Goal: Task Accomplishment & Management: Complete application form

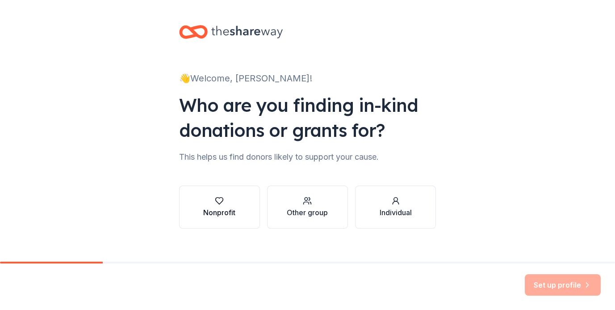
click at [229, 194] on button "Nonprofit" at bounding box center [219, 206] width 81 height 43
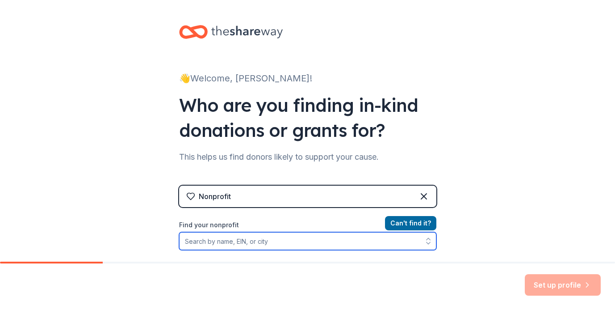
click at [268, 243] on input "Find your nonprofit" at bounding box center [307, 241] width 257 height 18
paste input "846014380"
type input "846014380"
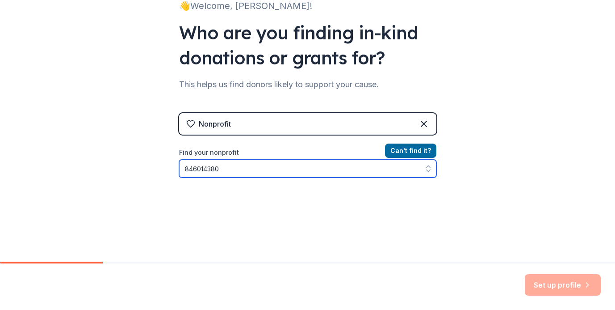
scroll to position [111, 0]
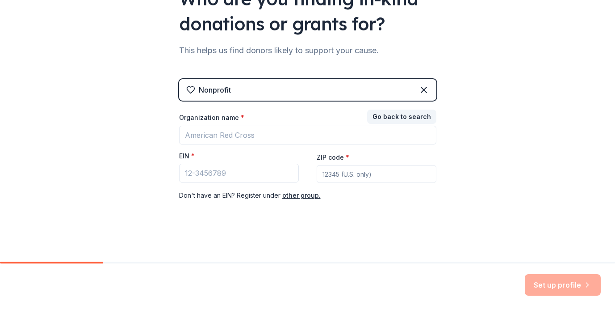
click at [245, 84] on div "Nonprofit" at bounding box center [307, 89] width 257 height 21
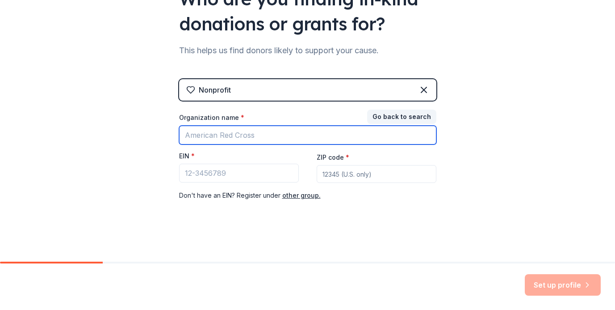
click at [219, 134] on input "Organization name *" at bounding box center [307, 135] width 257 height 19
type input "[GEOGRAPHIC_DATA]"
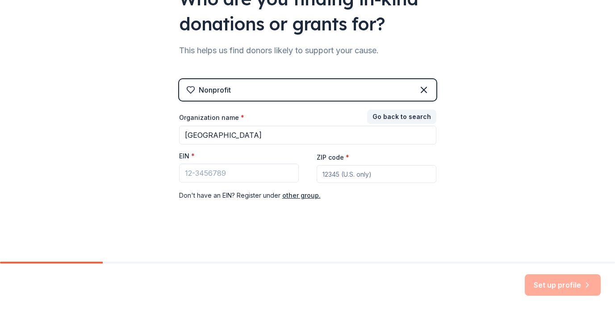
click at [229, 92] on div "Nonprofit" at bounding box center [307, 89] width 257 height 21
click at [421, 91] on icon at bounding box center [423, 89] width 5 height 5
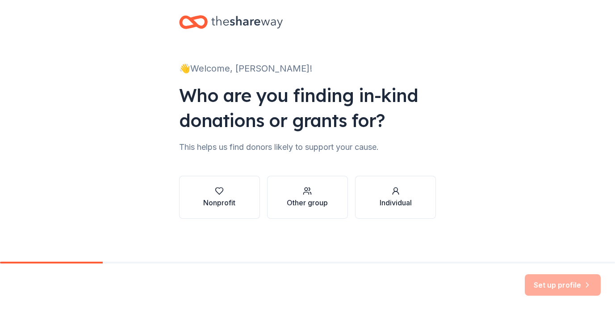
scroll to position [10, 0]
click at [307, 192] on icon "button" at bounding box center [307, 190] width 9 height 9
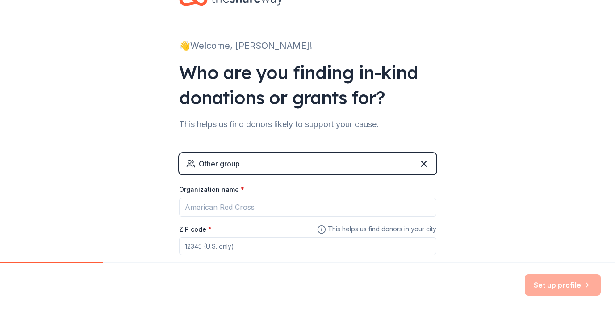
scroll to position [49, 0]
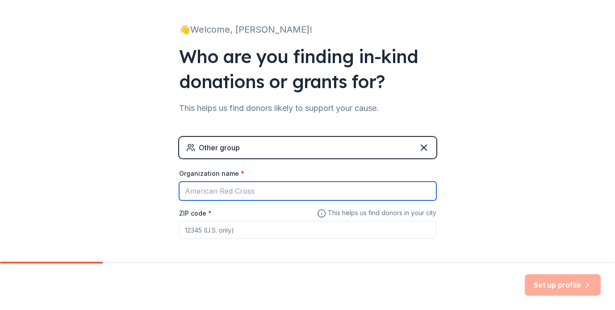
click at [230, 193] on input "Organization name *" at bounding box center [307, 190] width 257 height 19
type input "[GEOGRAPHIC_DATA]"
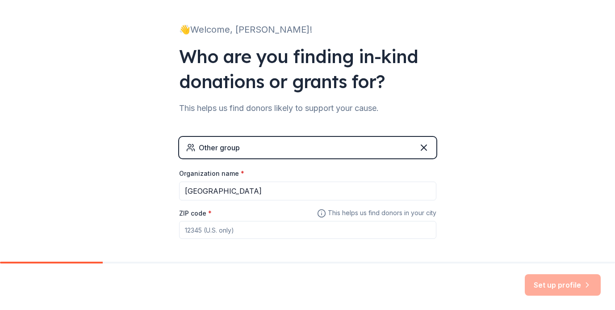
click at [222, 230] on input "ZIP code *" at bounding box center [307, 230] width 257 height 18
type input "80501"
click at [525, 235] on div "👋 Welcome, [PERSON_NAME]! Who are you finding in-kind donations or grants for? …" at bounding box center [307, 125] width 615 height 348
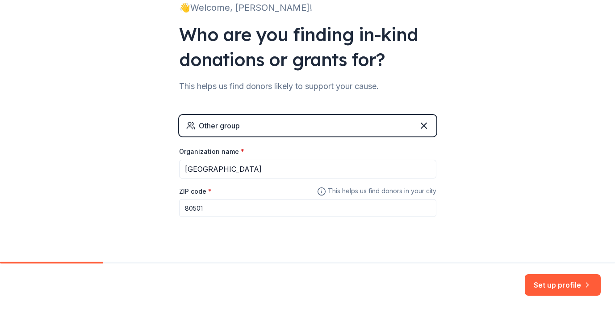
scroll to position [82, 0]
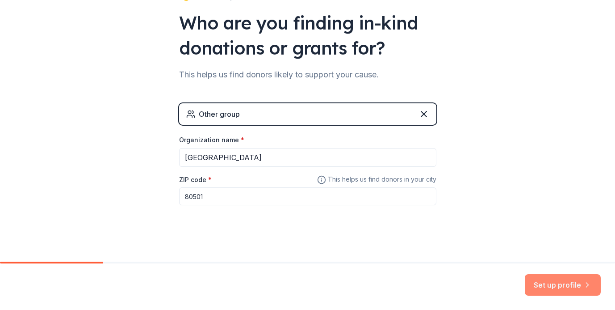
click at [547, 281] on button "Set up profile" at bounding box center [563, 284] width 76 height 21
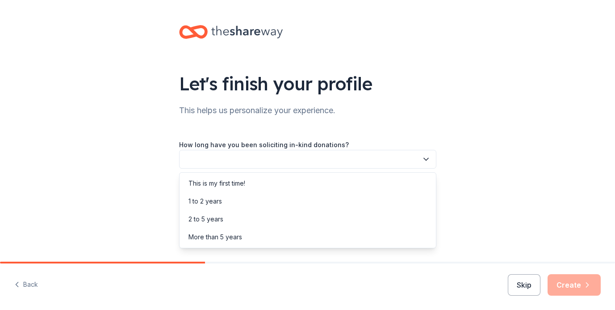
click at [277, 158] on button "button" at bounding box center [307, 159] width 257 height 19
click at [264, 183] on div "This is my first time!" at bounding box center [307, 183] width 253 height 18
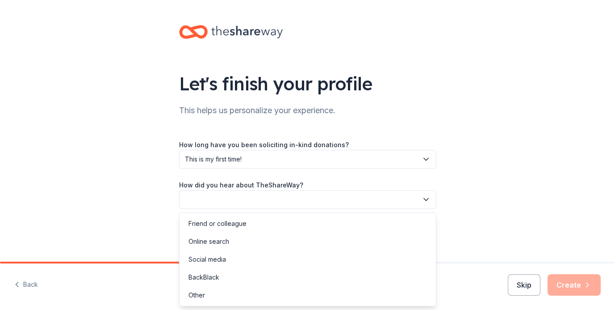
click at [231, 198] on button "button" at bounding box center [307, 199] width 257 height 19
click at [223, 242] on div "Online search" at bounding box center [209, 241] width 41 height 11
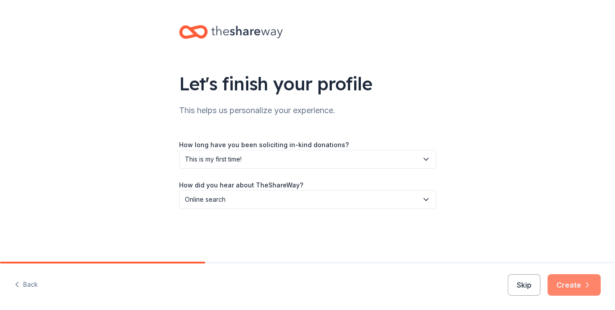
click at [574, 283] on button "Create" at bounding box center [574, 284] width 53 height 21
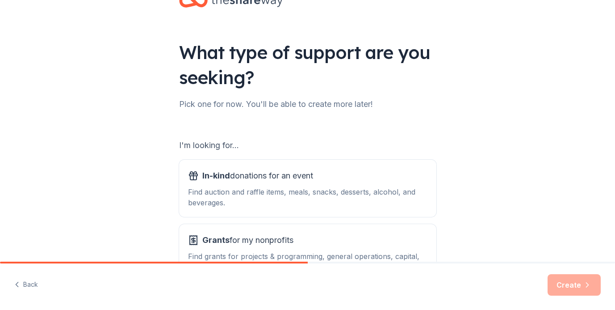
scroll to position [40, 0]
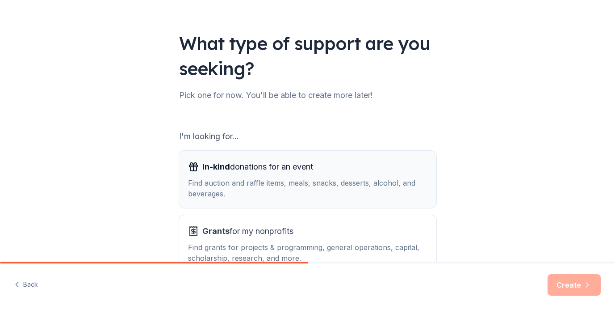
click at [367, 180] on div "Find auction and raffle items, meals, snacks, desserts, alcohol, and beverages." at bounding box center [307, 187] width 239 height 21
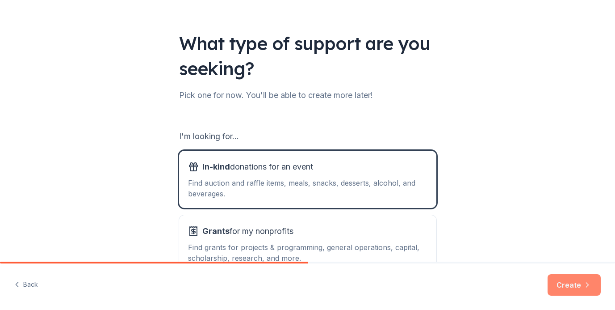
click at [578, 284] on button "Create" at bounding box center [574, 284] width 53 height 21
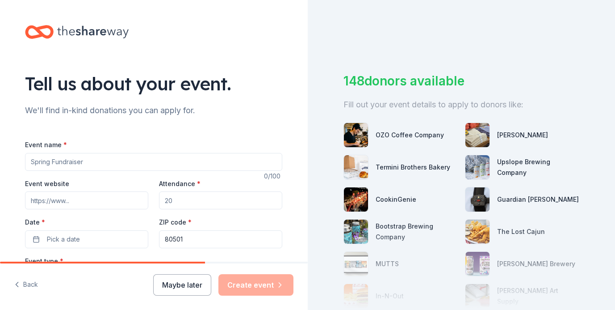
drag, startPoint x: 106, startPoint y: 160, endPoint x: 26, endPoint y: 155, distance: 79.6
click at [26, 155] on input "Event name *" at bounding box center [153, 162] width 257 height 18
type input "Fall Festival"
click at [68, 200] on input "Event website" at bounding box center [86, 200] width 123 height 18
paste input "[URL][DOMAIN_NAME]"
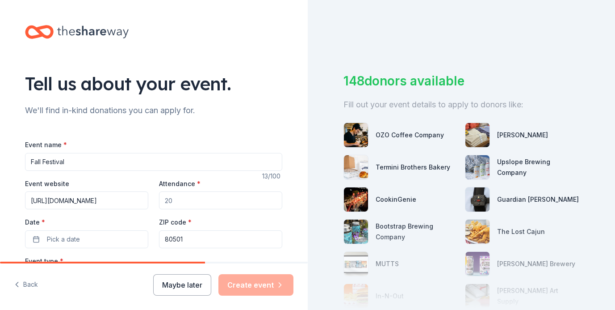
scroll to position [0, 42]
type input "[URL][DOMAIN_NAME]"
drag, startPoint x: 168, startPoint y: 200, endPoint x: 159, endPoint y: 200, distance: 9.4
click at [159, 200] on input "Attendance *" at bounding box center [220, 200] width 123 height 18
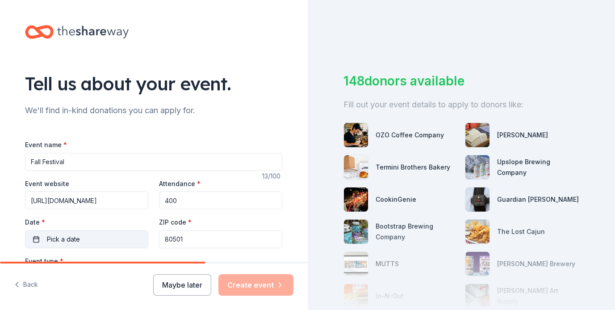
type input "400"
click at [97, 236] on button "Pick a date" at bounding box center [86, 239] width 123 height 18
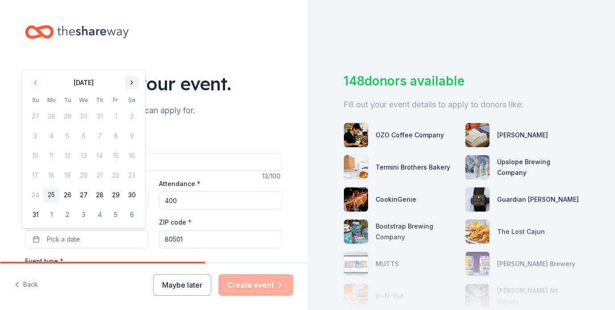
click at [131, 83] on button "Go to next month" at bounding box center [132, 82] width 13 height 13
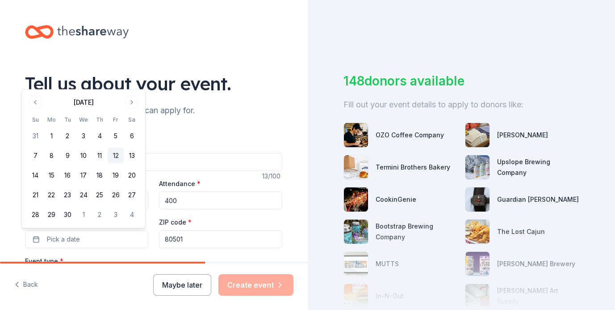
click at [120, 155] on button "12" at bounding box center [116, 155] width 16 height 16
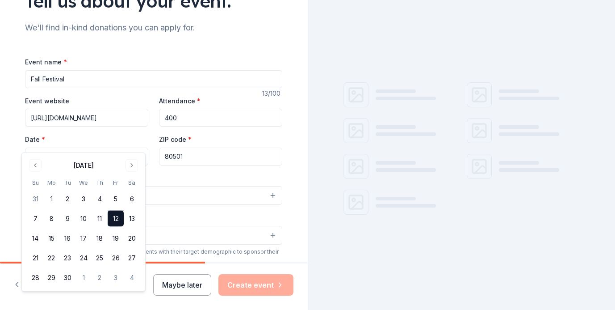
scroll to position [98, 0]
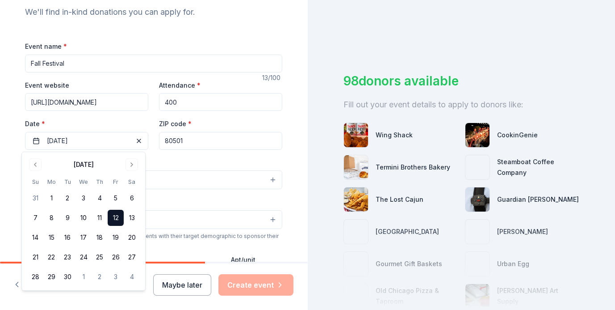
click at [202, 161] on div "Event type * Select" at bounding box center [153, 173] width 257 height 33
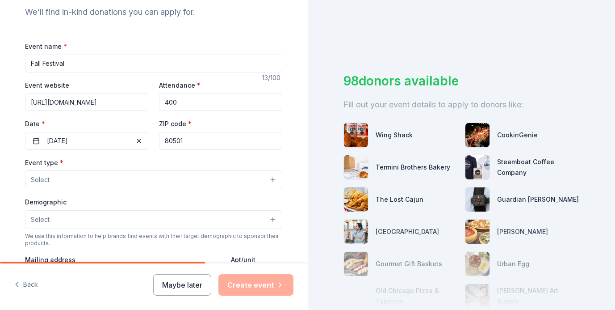
click at [97, 179] on button "Select" at bounding box center [153, 179] width 257 height 19
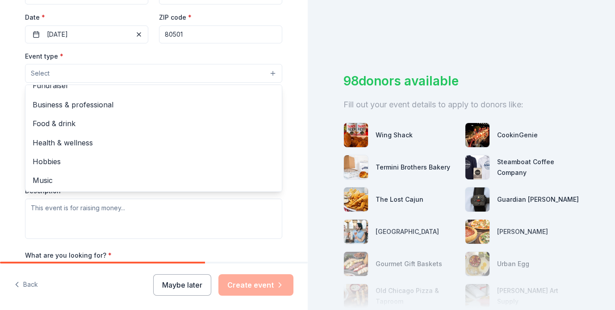
scroll to position [0, 0]
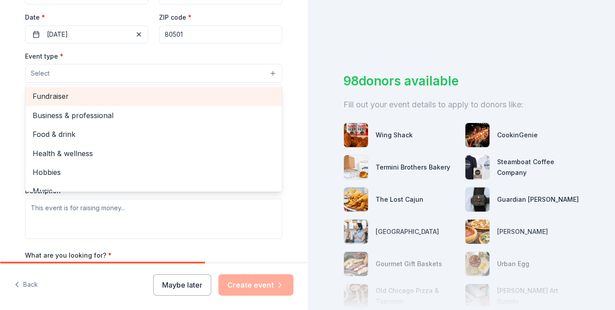
click at [111, 97] on span "Fundraiser" at bounding box center [154, 96] width 242 height 12
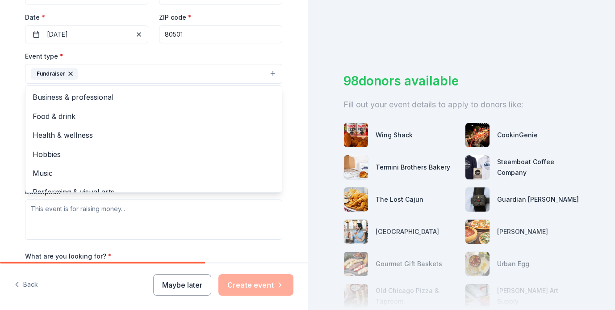
click at [17, 143] on div "Tell us about your event. We'll find in-kind donations you can apply for. Event…" at bounding box center [154, 93] width 286 height 596
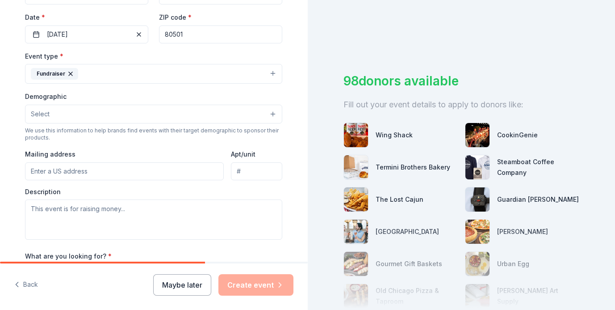
click at [53, 106] on button "Select" at bounding box center [153, 114] width 257 height 19
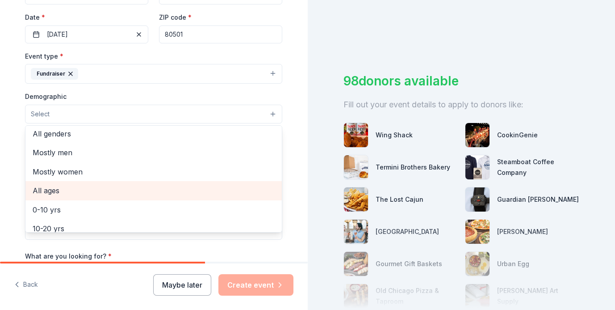
scroll to position [4, 0]
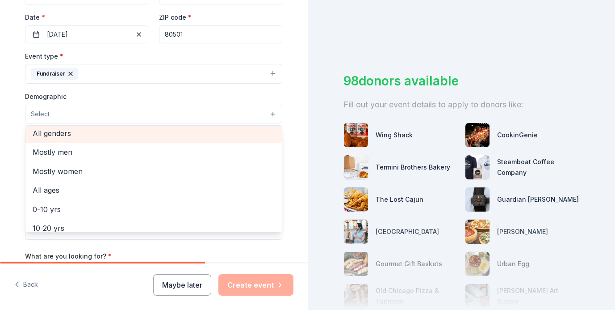
click at [108, 133] on span "All genders" at bounding box center [154, 133] width 242 height 12
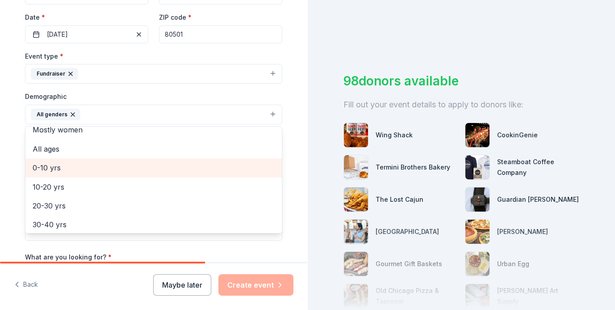
scroll to position [43, 0]
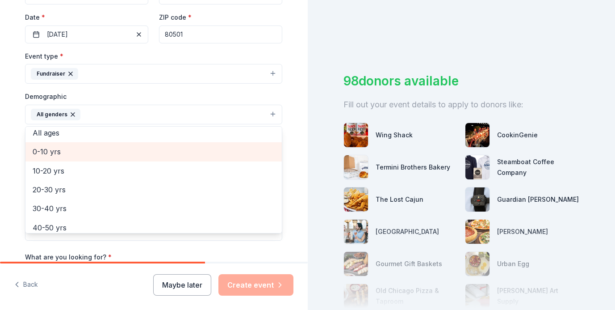
click at [125, 154] on span "0-10 yrs" at bounding box center [154, 152] width 242 height 12
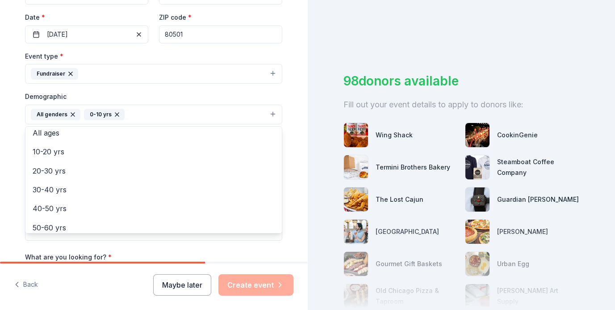
click at [7, 201] on div "Tell us about your event. We'll find in-kind donations you can apply for. Event…" at bounding box center [154, 93] width 308 height 596
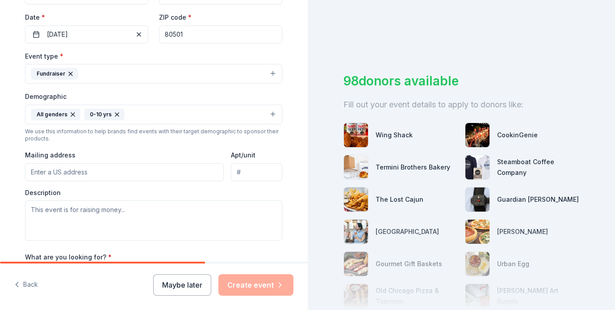
click at [111, 173] on input "Mailing address" at bounding box center [124, 172] width 199 height 18
type input "[STREET_ADDRESS]"
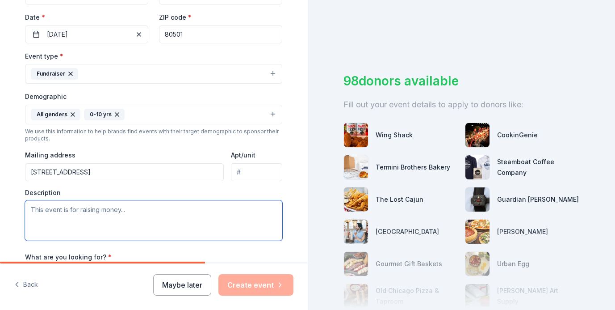
click at [58, 216] on textarea at bounding box center [153, 220] width 257 height 40
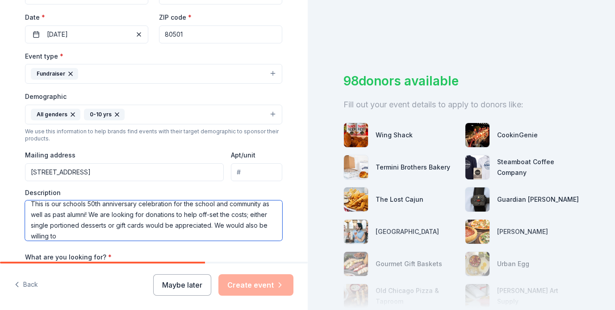
scroll to position [11, 0]
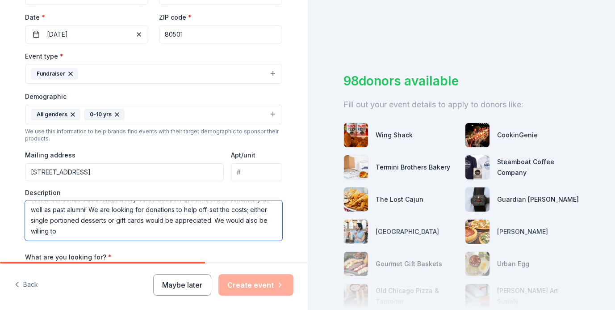
drag, startPoint x: 25, startPoint y: 235, endPoint x: 91, endPoint y: 239, distance: 66.3
click at [91, 239] on textarea "This is our schools 50th anniversary celebration for the school and community a…" at bounding box center [153, 220] width 257 height 40
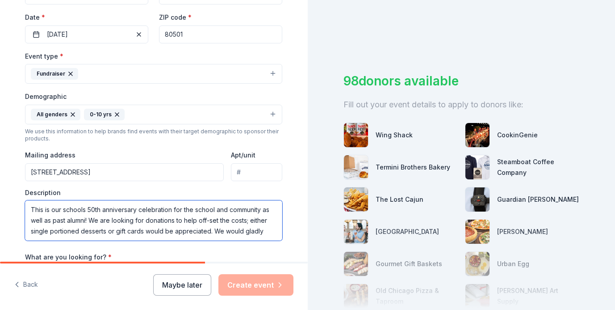
scroll to position [6, 0]
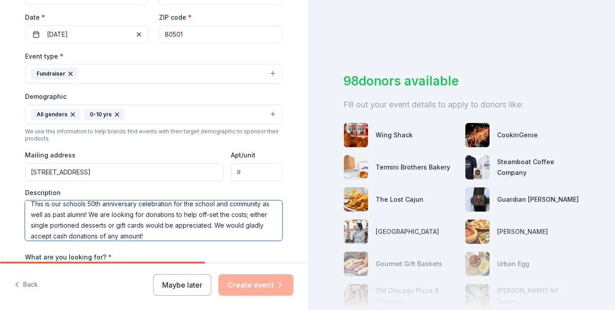
click at [73, 236] on textarea "This is our schools 50th anniversary celebration for the school and community a…" at bounding box center [153, 220] width 257 height 40
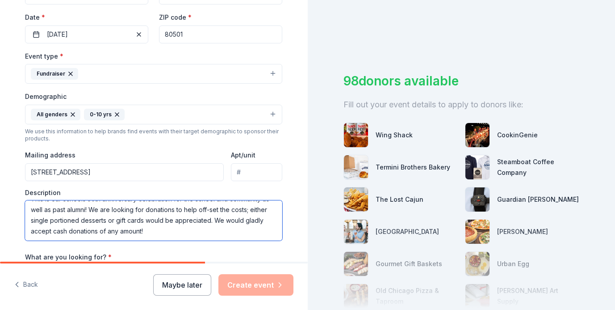
click at [73, 237] on textarea "This is our schools 50th anniversary celebration for the school and community a…" at bounding box center [153, 220] width 257 height 40
click at [73, 232] on textarea "This is our schools 50th anniversary celebration for the school and community a…" at bounding box center [153, 220] width 257 height 40
click at [158, 229] on textarea "This is our schools 50th anniversary celebration for the school and community a…" at bounding box center [153, 220] width 257 height 40
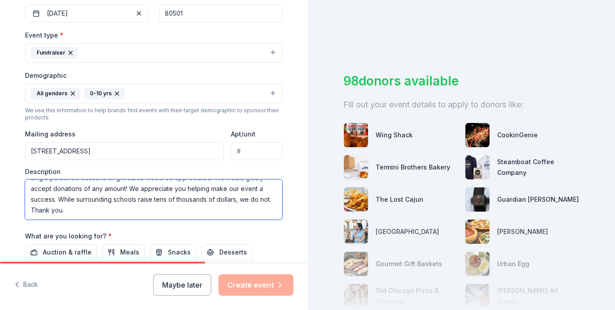
scroll to position [335, 0]
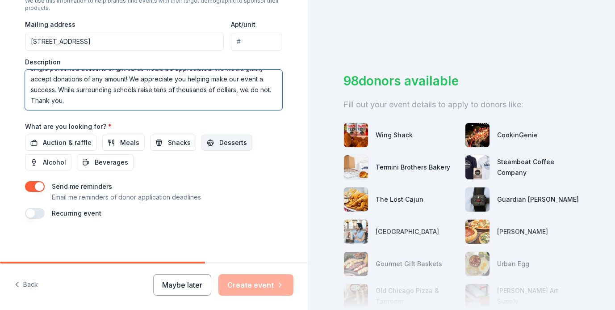
type textarea "This is our schools 50th anniversary celebration for the school and community a…"
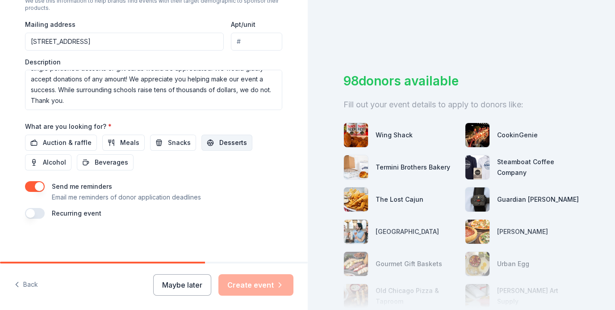
click at [220, 146] on span "Desserts" at bounding box center [233, 142] width 28 height 11
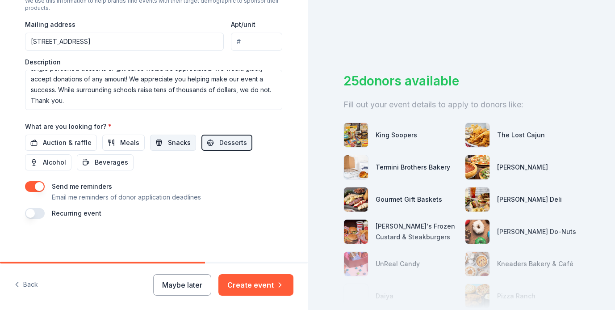
click at [160, 143] on button "Snacks" at bounding box center [173, 142] width 46 height 16
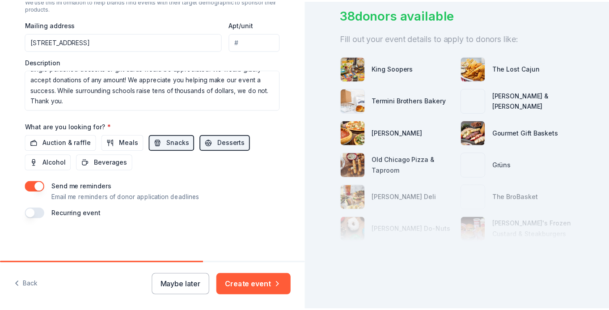
scroll to position [73, 0]
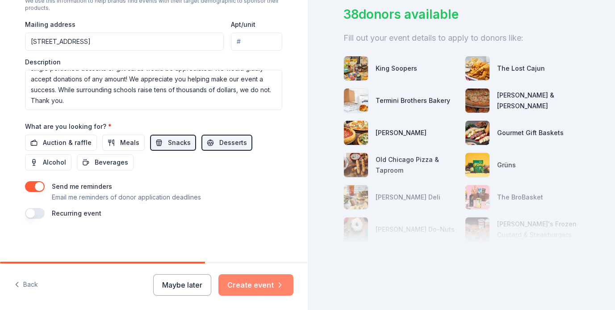
click at [259, 286] on button "Create event" at bounding box center [255, 284] width 75 height 21
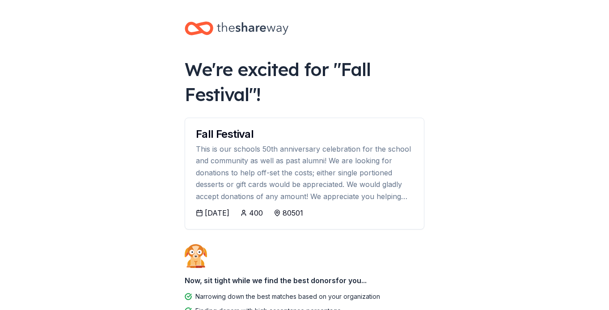
scroll to position [2, 0]
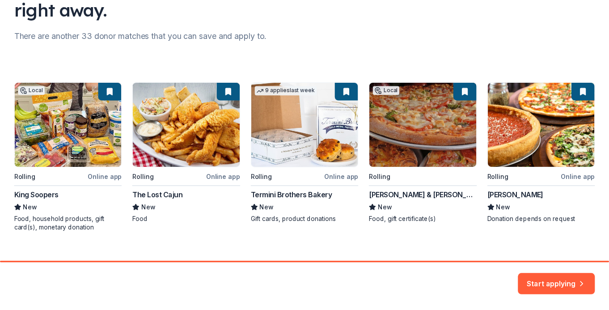
scroll to position [101, 0]
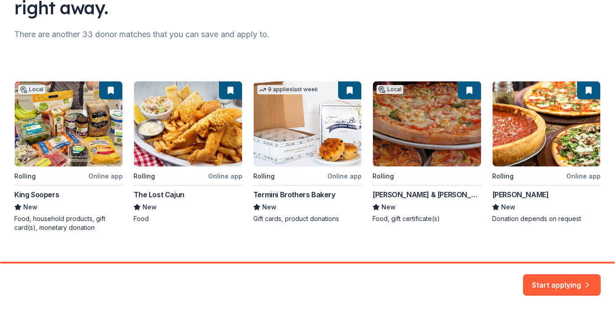
click at [71, 124] on div "Local Rolling Online app King Soopers New Food, household products, gift card(s…" at bounding box center [307, 156] width 587 height 151
click at [18, 175] on div "Local Rolling Online app King Soopers New Food, household products, gift card(s…" at bounding box center [307, 156] width 587 height 151
click at [41, 193] on div "Local Rolling Online app King Soopers New Food, household products, gift card(s…" at bounding box center [307, 156] width 587 height 151
click at [100, 176] on div "Local Rolling Online app King Soopers New Food, household products, gift card(s…" at bounding box center [307, 156] width 587 height 151
click at [113, 94] on div "Local Rolling Online app King Soopers New Food, household products, gift card(s…" at bounding box center [307, 156] width 587 height 151
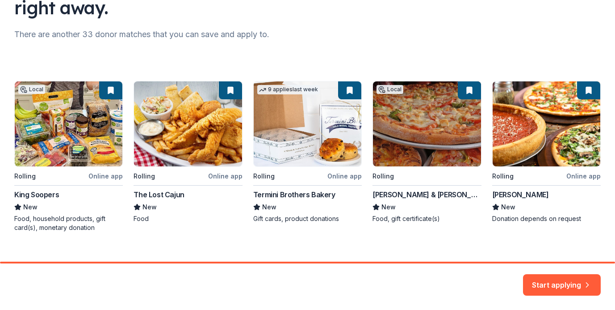
click at [38, 105] on div "Local Rolling Online app King Soopers New Food, household products, gift card(s…" at bounding box center [307, 156] width 587 height 151
click at [542, 286] on button "Start applying" at bounding box center [562, 279] width 78 height 21
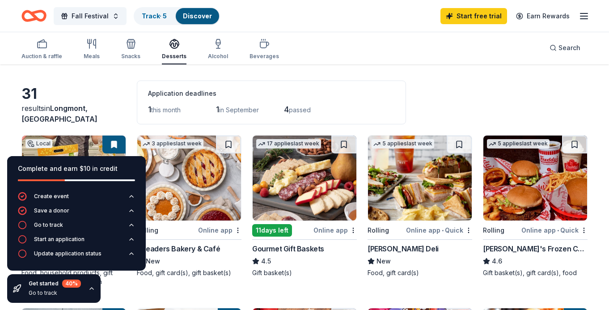
scroll to position [42, 0]
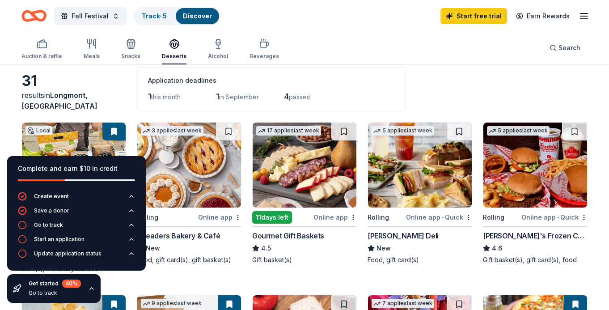
click at [543, 180] on img at bounding box center [535, 164] width 104 height 85
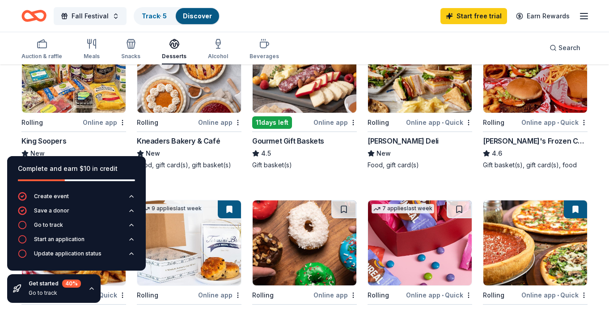
scroll to position [141, 0]
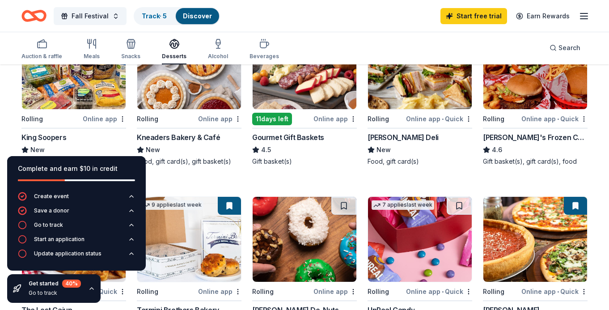
click at [97, 117] on div "Online app" at bounding box center [104, 118] width 43 height 11
click at [46, 225] on div "Go to track" at bounding box center [48, 224] width 29 height 7
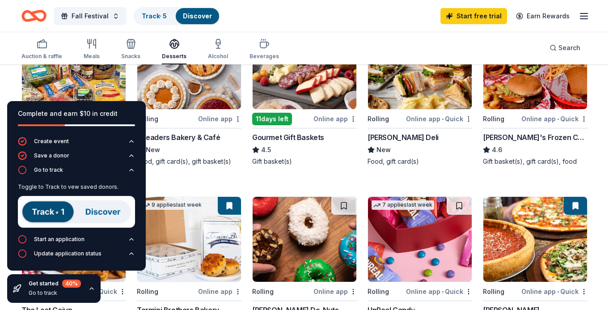
click at [43, 209] on img at bounding box center [76, 212] width 117 height 32
click at [109, 206] on img at bounding box center [76, 212] width 117 height 32
click at [107, 211] on img at bounding box center [76, 212] width 117 height 32
click at [53, 210] on img at bounding box center [76, 212] width 117 height 32
click at [47, 211] on img at bounding box center [76, 212] width 117 height 32
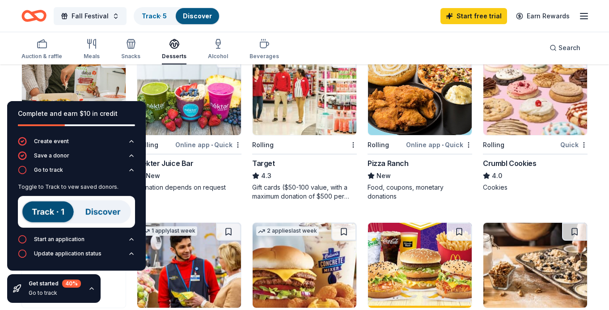
scroll to position [393, 0]
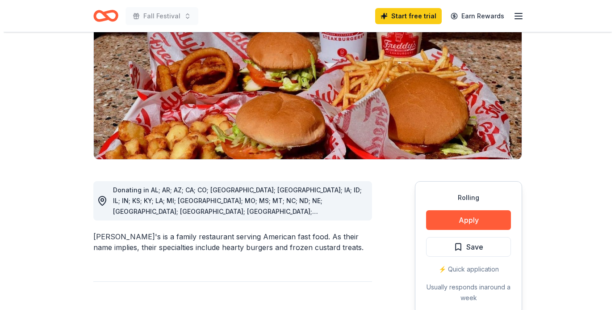
scroll to position [151, 0]
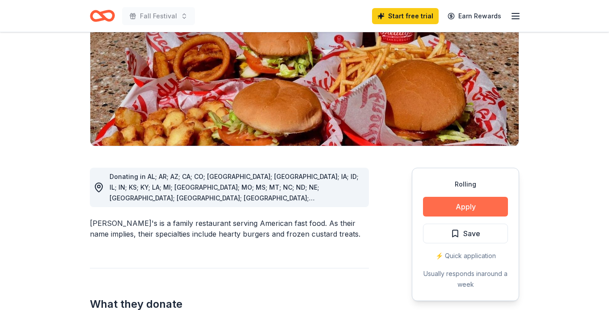
click at [464, 197] on button "Apply" at bounding box center [465, 207] width 85 height 20
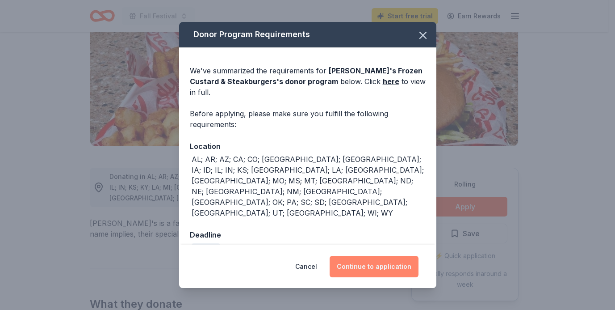
click at [376, 257] on button "Continue to application" at bounding box center [374, 266] width 89 height 21
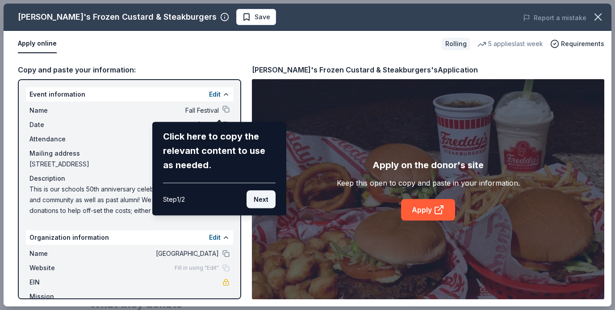
click at [263, 195] on button "Next" at bounding box center [261, 199] width 29 height 18
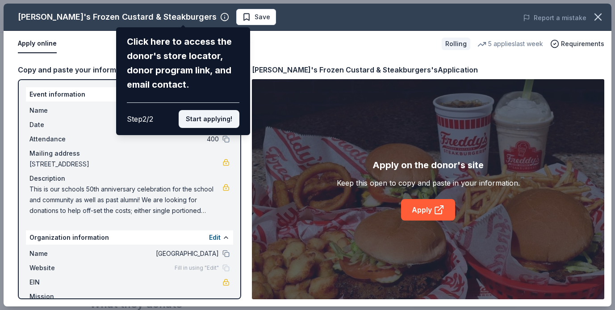
click at [214, 119] on button "Start applying!" at bounding box center [209, 119] width 61 height 18
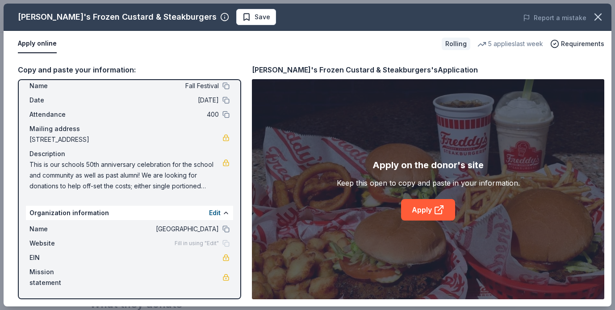
scroll to position [25, 0]
click at [424, 207] on link "Apply" at bounding box center [428, 209] width 54 height 21
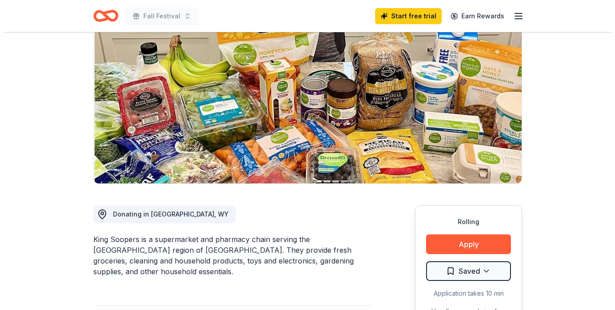
scroll to position [100, 0]
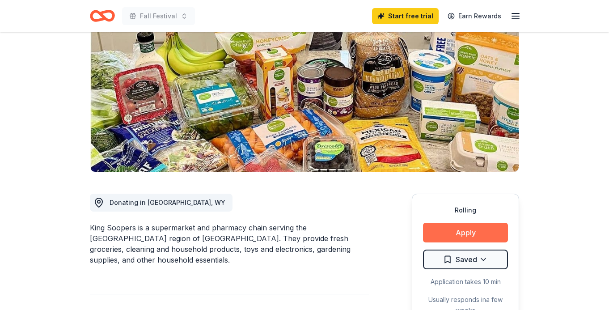
click at [452, 238] on button "Apply" at bounding box center [465, 233] width 85 height 20
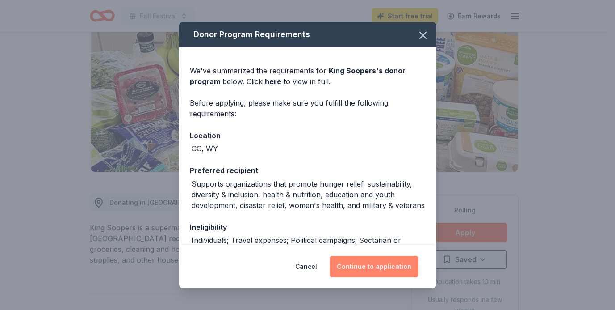
click at [362, 260] on button "Continue to application" at bounding box center [374, 266] width 89 height 21
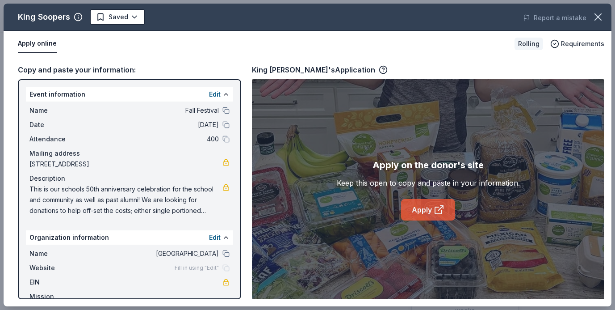
click at [424, 210] on link "Apply" at bounding box center [428, 209] width 54 height 21
